Goal: Information Seeking & Learning: Learn about a topic

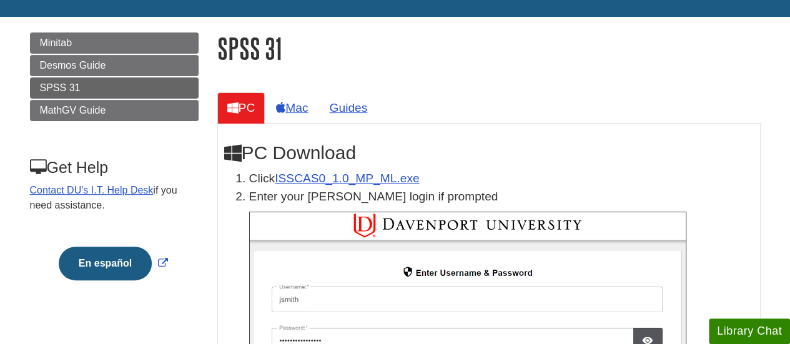
scroll to position [144, 0]
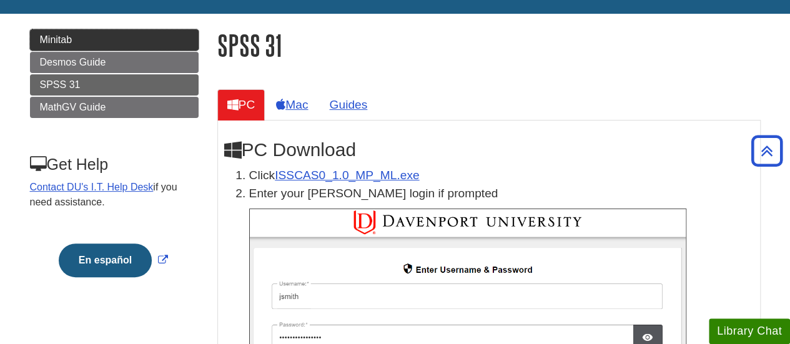
click at [53, 36] on span "Minitab" at bounding box center [56, 39] width 32 height 11
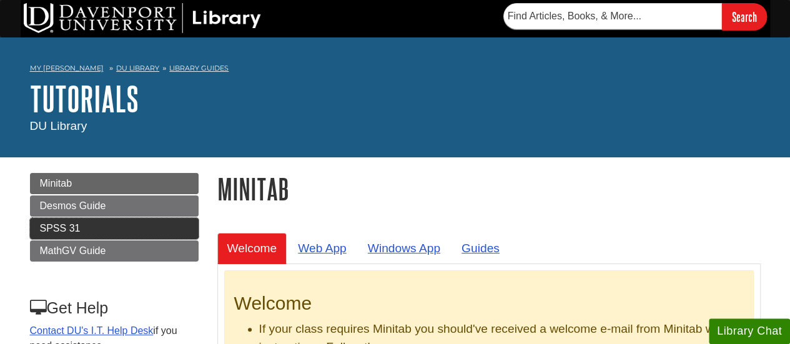
click at [65, 231] on span "SPSS 31" at bounding box center [60, 228] width 41 height 11
